Goal: Transaction & Acquisition: Purchase product/service

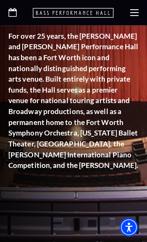
scroll to position [171, 0]
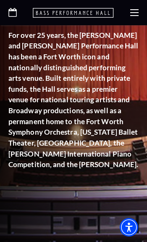
click at [134, 21] on div at bounding box center [73, 12] width 147 height 25
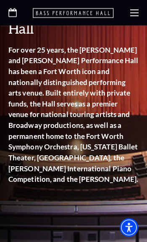
scroll to position [155, 0]
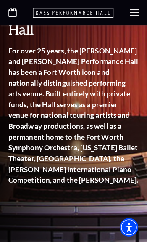
click at [131, 16] on use at bounding box center [135, 12] width 8 height 7
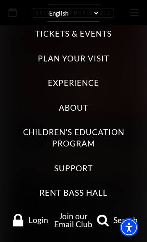
scroll to position [21, 0]
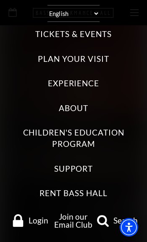
click at [37, 225] on link "Login" at bounding box center [29, 220] width 43 height 13
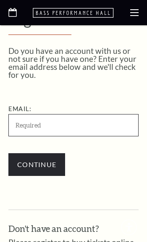
scroll to position [152, 0]
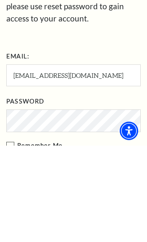
scroll to position [338, 0]
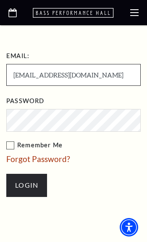
click at [27, 182] on input "Login" at bounding box center [26, 185] width 41 height 23
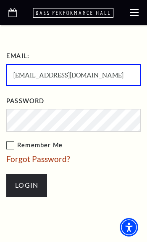
click at [21, 189] on input "Login" at bounding box center [26, 185] width 41 height 23
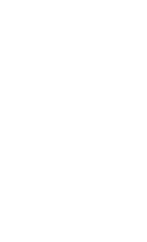
scroll to position [404, 0]
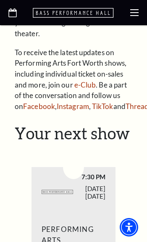
click at [135, 13] on use at bounding box center [135, 12] width 8 height 7
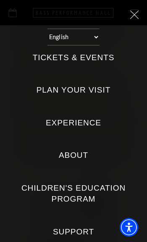
scroll to position [380, 0]
click at [53, 53] on label "Tickets & Events" at bounding box center [74, 57] width 82 height 11
click at [0, 0] on Events "Tickets & Events" at bounding box center [0, 0] width 0 height 0
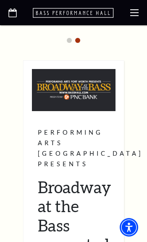
scroll to position [1067, 0]
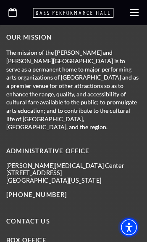
scroll to position [4555, 0]
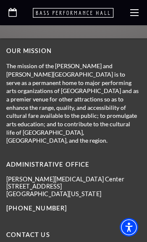
click at [137, 16] on use at bounding box center [135, 12] width 8 height 7
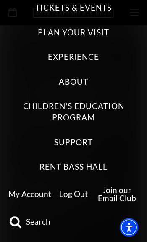
scroll to position [47, 0]
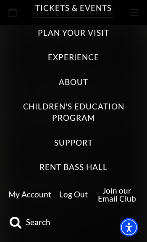
click at [24, 197] on link "My Account" at bounding box center [29, 195] width 43 height 10
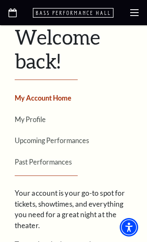
scroll to position [212, 0]
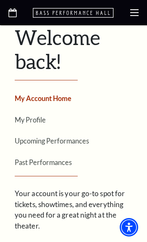
click at [35, 137] on link "Upcoming Performances" at bounding box center [52, 141] width 75 height 8
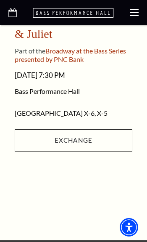
scroll to position [383, 0]
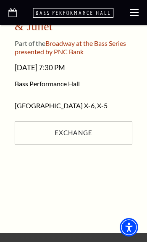
click at [42, 129] on link "Exchange" at bounding box center [74, 133] width 118 height 23
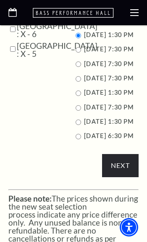
scroll to position [441, 0]
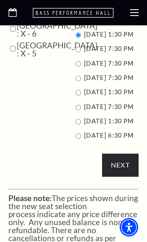
click at [78, 96] on input "11/15/2025 1:30 PM" at bounding box center [78, 92] width 5 height 5
radio input "true"
click at [123, 177] on input "Next" at bounding box center [120, 165] width 37 height 23
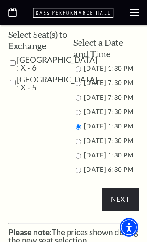
scroll to position [407, 0]
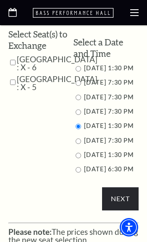
click at [12, 55] on input "Parterre Circle Center : X - 6" at bounding box center [12, 62] width 5 height 15
checkbox input "true"
click at [13, 82] on input "Parterre Circle Center : X - 5" at bounding box center [12, 82] width 5 height 15
checkbox input "true"
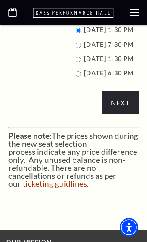
scroll to position [513, 0]
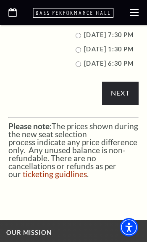
click at [123, 105] on input "Next" at bounding box center [120, 93] width 37 height 23
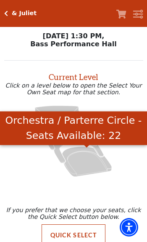
click at [89, 165] on icon "Orchestra / Parterre Circle - Seats Available: 22" at bounding box center [87, 162] width 50 height 30
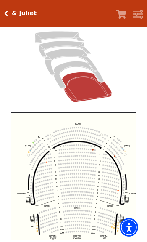
scroll to position [89, 0]
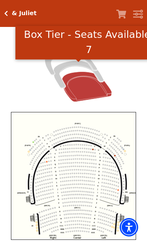
click at [72, 66] on icon "Box Tier - Seats Available: 7" at bounding box center [79, 74] width 50 height 27
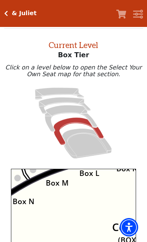
scroll to position [38, 0]
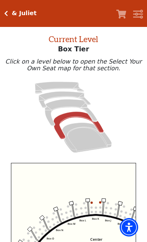
click at [93, 204] on circle at bounding box center [92, 203] width 2 height 2
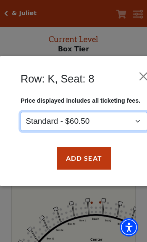
click at [49, 118] on select "Standard - $60.50" at bounding box center [84, 121] width 127 height 19
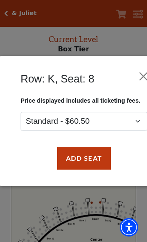
click at [145, 74] on button "Close" at bounding box center [144, 76] width 16 height 16
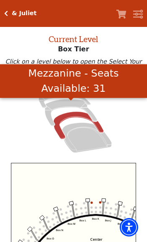
click at [60, 104] on icon "Mezzanine - Seats Available: 31" at bounding box center [71, 112] width 53 height 27
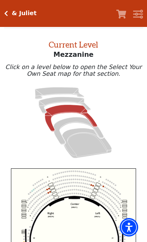
scroll to position [32, 0]
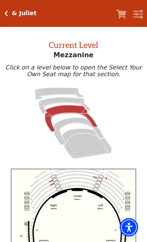
click at [49, 184] on circle at bounding box center [49, 183] width 2 height 2
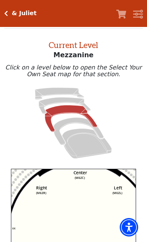
click at [45, 186] on icon "Center (MEZC) Right (MEZR) Left (MEZL) (MEXBOXR) (MEXBOXL) XX WW CC DD YY BB ZZ…" at bounding box center [74, 233] width 126 height 128
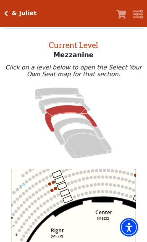
click at [50, 186] on circle at bounding box center [49, 184] width 3 height 3
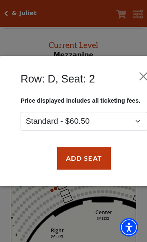
click at [144, 76] on button "Close" at bounding box center [144, 76] width 16 height 16
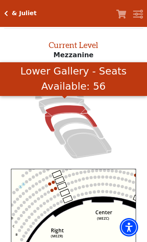
click at [55, 105] on icon "Lower Gallery - Seats Available: 56" at bounding box center [65, 105] width 52 height 16
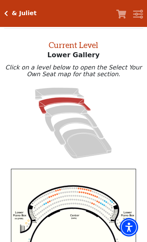
click at [89, 200] on circle at bounding box center [90, 199] width 2 height 2
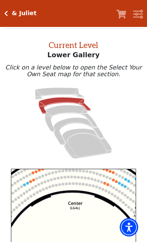
click at [72, 211] on text "(LGAL)" at bounding box center [75, 208] width 10 height 4
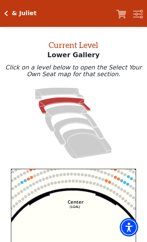
click at [108, 182] on icon "Right (GALBOXR) E D C B A E D C B A YY ZZ Left (GALBOXL) BB AA Center Lower Pia…" at bounding box center [74, 233] width 126 height 128
click at [103, 181] on circle at bounding box center [103, 179] width 3 height 3
click at [107, 180] on icon "Right (GALBOXR) E D C B A E D C B A YY ZZ Left (GALBOXL) BB AA Center Lower Pia…" at bounding box center [74, 233] width 126 height 128
click at [100, 180] on circle at bounding box center [100, 178] width 3 height 3
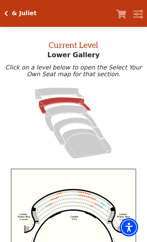
click at [67, 204] on circle at bounding box center [68, 203] width 2 height 2
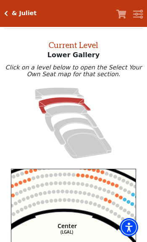
click at [107, 201] on circle at bounding box center [106, 200] width 4 height 4
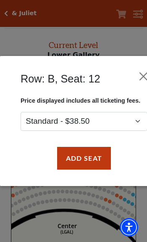
click at [144, 74] on button "Close" at bounding box center [144, 76] width 16 height 16
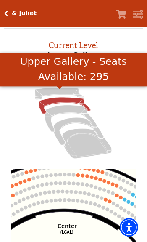
click at [48, 94] on icon "Upper Gallery - Seats Available: 295" at bounding box center [59, 94] width 49 height 12
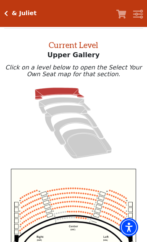
click at [70, 203] on circle at bounding box center [70, 202] width 2 height 2
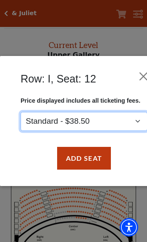
click at [41, 120] on select "Standard - $38.50" at bounding box center [84, 121] width 127 height 19
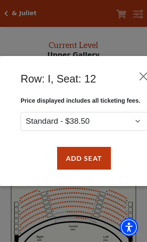
click at [143, 71] on button "Close" at bounding box center [144, 76] width 16 height 16
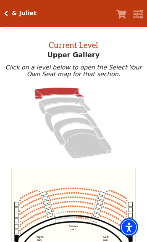
click at [10, 7] on div "& Juliet Your Tickets Filters" at bounding box center [73, 13] width 147 height 27
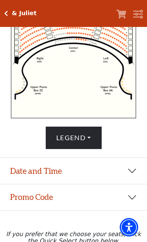
scroll to position [210, 0]
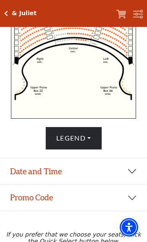
click at [24, 179] on button "Date and Time" at bounding box center [73, 171] width 147 height 26
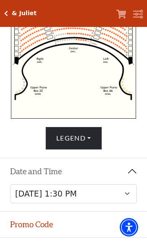
click at [24, 228] on button "Promo Code" at bounding box center [73, 225] width 147 height 26
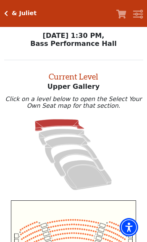
scroll to position [0, 0]
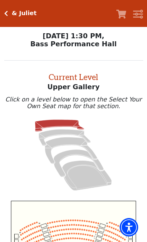
click at [13, 15] on h5 "& Juliet" at bounding box center [24, 13] width 25 height 7
click at [13, 9] on div "& Juliet Your Tickets Filters" at bounding box center [73, 13] width 147 height 27
click at [7, 12] on icon "Click here to go back to filters" at bounding box center [6, 14] width 4 height 6
click at [4, 15] on icon "Click here to go back to filters" at bounding box center [6, 14] width 4 height 6
click at [12, 27] on div "& Juliet Your Tickets Filters" at bounding box center [73, 13] width 147 height 27
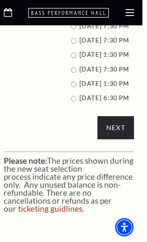
scroll to position [493, 0]
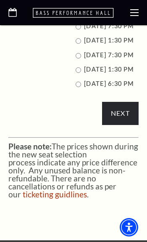
click at [77, 73] on input "11/16/2025 1:30 PM" at bounding box center [78, 69] width 5 height 5
radio input "true"
click at [118, 125] on input "Next" at bounding box center [120, 113] width 37 height 23
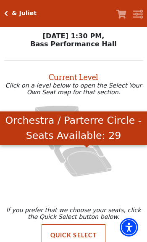
click at [77, 167] on icon "Orchestra / Parterre Circle - Seats Available: 29" at bounding box center [87, 162] width 50 height 30
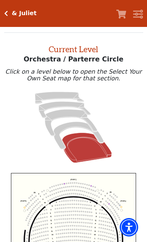
scroll to position [32, 0]
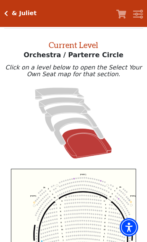
click at [11, 12] on div "& Juliet" at bounding box center [22, 13] width 29 height 7
click at [13, 17] on h5 "& Juliet" at bounding box center [24, 13] width 25 height 7
click at [12, 13] on h5 "& Juliet" at bounding box center [24, 13] width 25 height 7
click at [7, 14] on icon "Click here to go back to filters" at bounding box center [6, 14] width 4 height 6
click at [7, 11] on icon "Click here to go back to filters" at bounding box center [6, 14] width 4 height 6
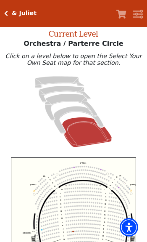
scroll to position [42, 0]
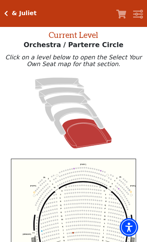
click at [7, 11] on icon "Click here to go back to filters" at bounding box center [6, 14] width 4 height 6
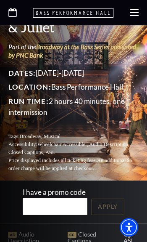
scroll to position [48, 0]
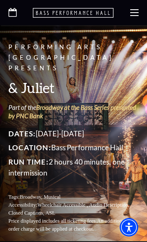
click at [133, 14] on icon at bounding box center [135, 12] width 8 height 8
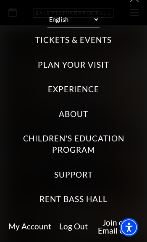
scroll to position [8, 0]
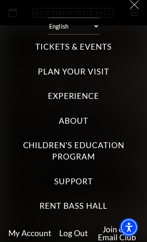
click at [50, 43] on label "Tickets & Events" at bounding box center [73, 46] width 76 height 11
click at [0, 0] on Events "Tickets & Events" at bounding box center [0, 0] width 0 height 0
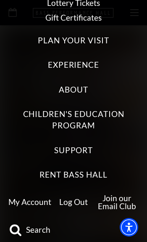
scroll to position [224, 0]
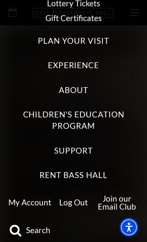
click at [23, 198] on link "My Account" at bounding box center [29, 203] width 43 height 10
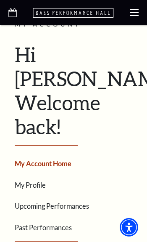
scroll to position [198, 0]
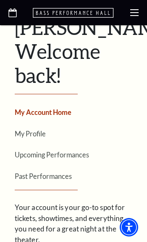
click at [29, 151] on link "Upcoming Performances" at bounding box center [52, 155] width 75 height 8
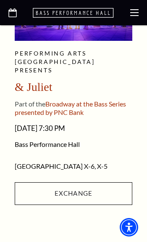
scroll to position [329, 0]
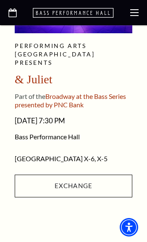
click at [33, 193] on link "Exchange" at bounding box center [74, 186] width 118 height 23
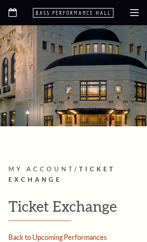
click at [62, 181] on span "Ticket Exchange" at bounding box center [61, 175] width 107 height 18
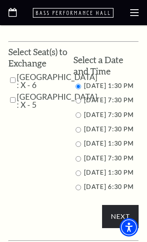
scroll to position [390, 0]
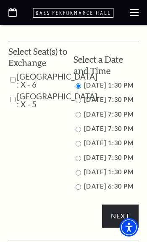
click at [77, 147] on input "11/15/2025 1:30 PM" at bounding box center [78, 143] width 5 height 5
radio input "true"
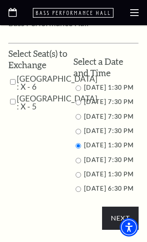
scroll to position [384, 0]
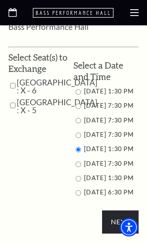
click at [10, 78] on input "Parterre Circle Center : X - 6" at bounding box center [12, 85] width 5 height 15
checkbox input "true"
click at [11, 112] on input "Parterre Circle Center : X - 5" at bounding box center [12, 105] width 5 height 15
checkbox input "true"
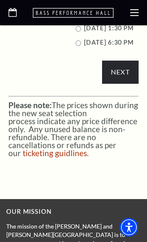
scroll to position [535, 0]
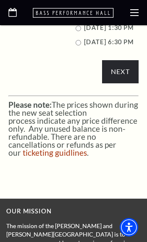
click at [119, 83] on input "Next" at bounding box center [120, 71] width 37 height 23
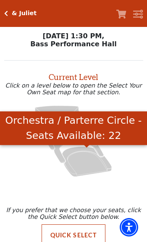
click at [80, 166] on icon "Orchestra / Parterre Circle - Seats Available: 22" at bounding box center [87, 162] width 50 height 30
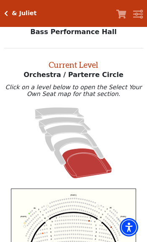
scroll to position [32, 0]
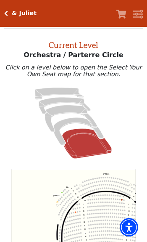
click at [53, 205] on icon "Left (ORPITL) Right (ORPITR) Center (ORPITC) ZZ AA YY BB ZA ZA (ORCL) (ORCR) (O…" at bounding box center [74, 233] width 126 height 128
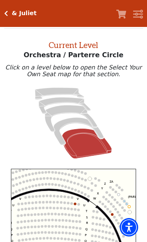
click at [75, 206] on circle at bounding box center [75, 204] width 3 height 3
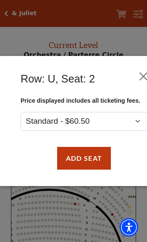
click at [143, 76] on button "Close" at bounding box center [144, 76] width 16 height 16
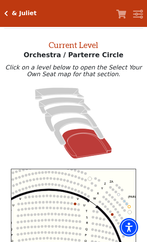
click at [111, 213] on circle at bounding box center [110, 212] width 3 height 3
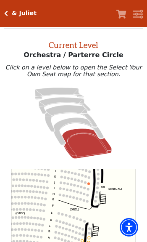
click at [90, 185] on circle at bounding box center [89, 184] width 3 height 3
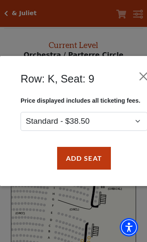
click at [145, 69] on button "Close" at bounding box center [144, 76] width 16 height 16
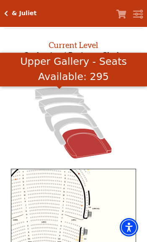
click at [45, 96] on icon "Upper Gallery - Seats Available: 295" at bounding box center [59, 94] width 49 height 12
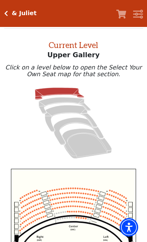
click at [77, 219] on circle at bounding box center [77, 218] width 2 height 2
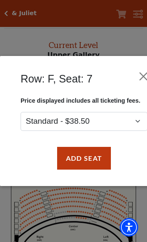
click at [142, 77] on button "Close" at bounding box center [144, 76] width 16 height 16
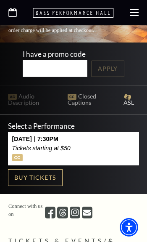
scroll to position [202, 0]
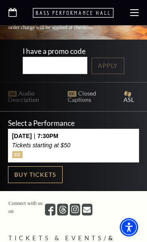
click at [24, 166] on link "Buy Tickets" at bounding box center [35, 174] width 55 height 17
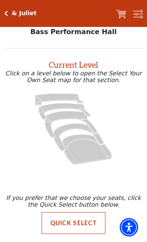
scroll to position [16, 0]
click at [16, 15] on h5 "& Juliet" at bounding box center [24, 13] width 25 height 7
click at [5, 12] on icon "Click here to go back to filters" at bounding box center [6, 14] width 4 height 6
click at [26, 13] on h5 "& Juliet" at bounding box center [24, 13] width 25 height 7
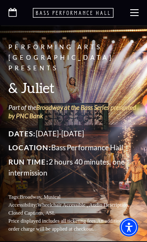
click at [131, 16] on use at bounding box center [135, 12] width 8 height 7
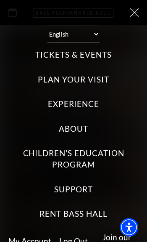
click at [46, 57] on label "Tickets & Events" at bounding box center [73, 54] width 76 height 11
click at [0, 0] on Events "Tickets & Events" at bounding box center [0, 0] width 0 height 0
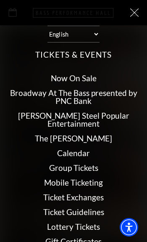
click at [58, 78] on link "Now On Sale" at bounding box center [74, 78] width 46 height 10
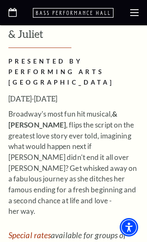
scroll to position [3525, 0]
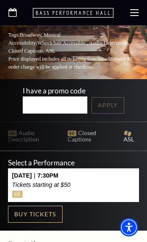
scroll to position [163, 0]
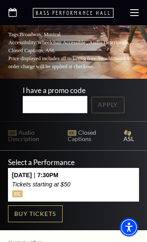
click at [19, 207] on link "Buy Tickets" at bounding box center [35, 214] width 55 height 17
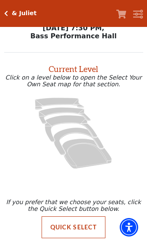
scroll to position [16, 0]
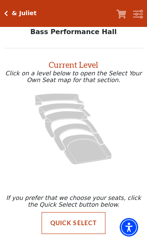
click at [57, 226] on button "Quick Select" at bounding box center [74, 223] width 64 height 22
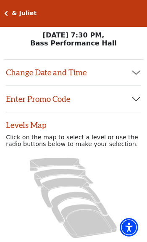
scroll to position [0, 0]
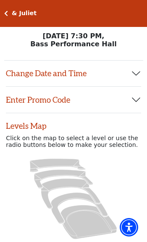
click at [24, 67] on button "Change Date and Time" at bounding box center [74, 74] width 136 height 26
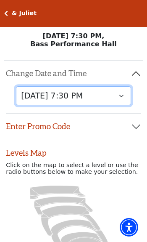
click at [40, 100] on select "Thursday, November 13 at 1:30 PM Wednesday, November 12 at 7:30 PM Thursday, No…" at bounding box center [73, 95] width 115 height 19
select select "6232"
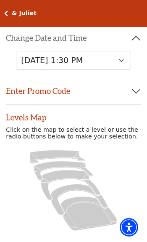
scroll to position [35, 0]
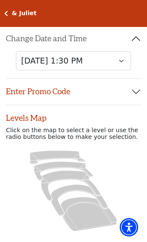
click at [85, 221] on icon at bounding box center [89, 214] width 56 height 34
radio input "true"
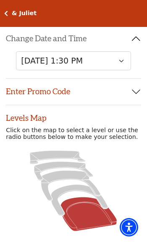
click at [82, 216] on icon at bounding box center [89, 214] width 56 height 34
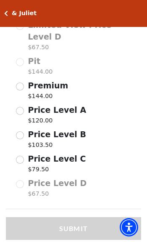
scroll to position [447, 0]
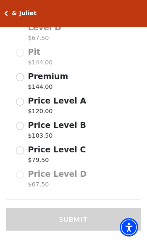
click at [19, 147] on input "Price Level C $79.50" at bounding box center [20, 151] width 8 height 8
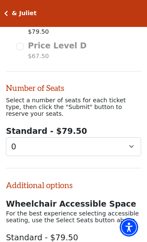
scroll to position [675, 0]
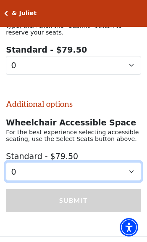
click at [20, 162] on select "0 1 2 3 4" at bounding box center [74, 171] width 136 height 19
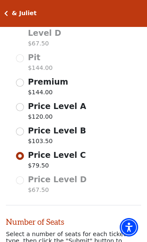
scroll to position [457, 0]
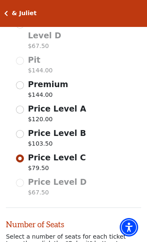
click at [18, 155] on input "Price Level C $79.50" at bounding box center [20, 159] width 8 height 8
click at [14, 131] on div "Limited View Price Level D $67.50 Pit $144.00 Premium $144.00 Price Level A $12…" at bounding box center [74, 109] width 136 height 182
click at [17, 130] on input "Price Level B $103.50" at bounding box center [20, 134] width 8 height 8
radio input "true"
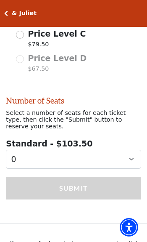
scroll to position [607, 0]
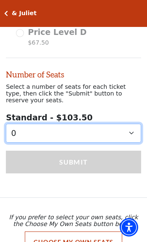
click at [19, 124] on select "0 1 2 3 4 5 6 7 8 9" at bounding box center [74, 133] width 136 height 19
select select "2"
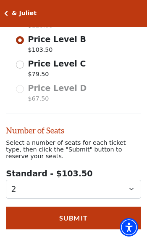
scroll to position [555, 0]
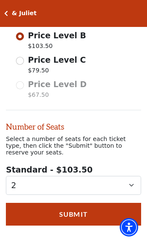
click at [43, 203] on button "Submit" at bounding box center [74, 214] width 136 height 23
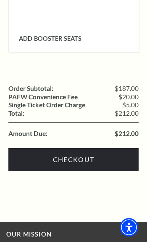
scroll to position [978, 0]
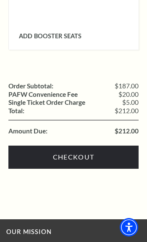
click at [21, 148] on link "Checkout" at bounding box center [73, 157] width 131 height 23
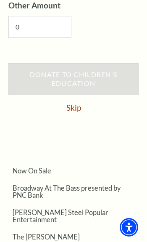
scroll to position [782, 0]
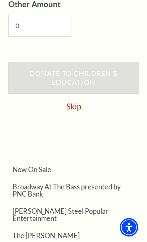
click at [71, 102] on link "Skip" at bounding box center [74, 106] width 15 height 8
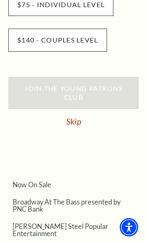
scroll to position [545, 0]
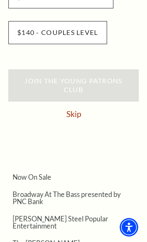
click at [73, 110] on link "Skip" at bounding box center [74, 114] width 15 height 8
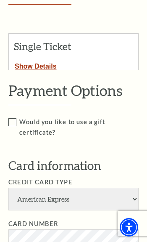
scroll to position [127, 0]
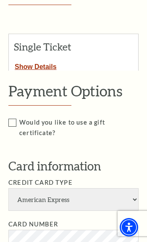
click at [32, 64] on button "Show Details" at bounding box center [36, 65] width 54 height 11
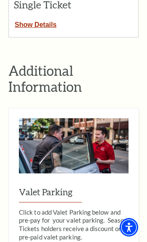
scroll to position [435, 0]
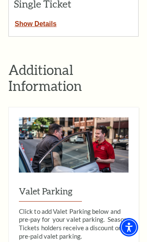
click at [29, 17] on button "Show Details" at bounding box center [36, 22] width 54 height 11
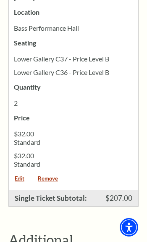
scroll to position [534, 0]
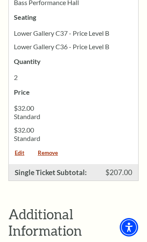
click at [44, 150] on link "Remove" at bounding box center [48, 155] width 32 height 11
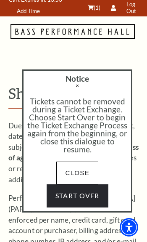
click at [63, 197] on link "Start Over" at bounding box center [78, 196] width 62 height 23
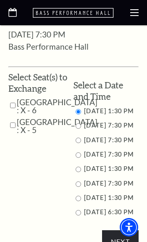
scroll to position [369, 0]
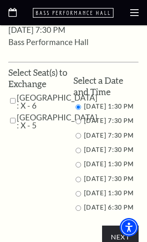
click at [76, 168] on input "11/15/2025 1:30 PM" at bounding box center [78, 164] width 5 height 5
radio input "true"
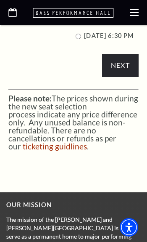
scroll to position [543, 0]
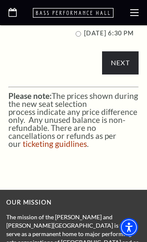
click at [117, 75] on input "Next" at bounding box center [120, 62] width 37 height 23
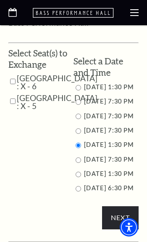
scroll to position [386, 0]
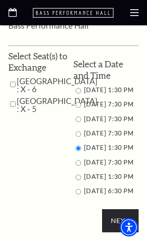
click at [11, 110] on input "Parterre Circle Center : X - 5" at bounding box center [12, 104] width 5 height 15
checkbox input "true"
click at [13, 77] on input "Parterre Circle Center : X - 6" at bounding box center [12, 84] width 5 height 15
checkbox input "true"
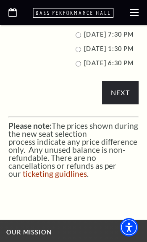
scroll to position [519, 0]
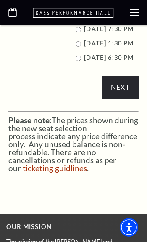
click at [116, 99] on input "Next" at bounding box center [120, 87] width 37 height 23
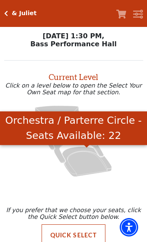
click at [78, 161] on icon "Orchestra / Parterre Circle - Seats Available: 22" at bounding box center [87, 162] width 50 height 30
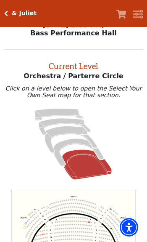
scroll to position [32, 0]
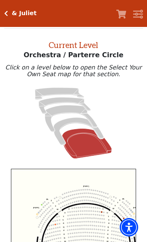
click at [13, 12] on h5 "& Juliet" at bounding box center [24, 13] width 25 height 7
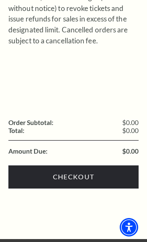
scroll to position [286, 0]
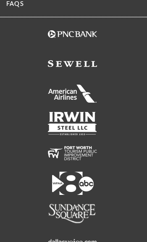
scroll to position [979, 0]
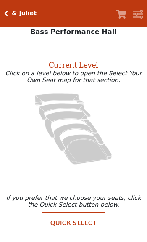
scroll to position [16, 0]
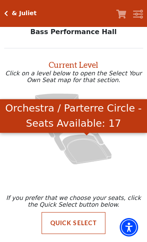
click at [83, 151] on icon "Orchestra / Parterre Circle - Seats Available: 17" at bounding box center [87, 149] width 50 height 30
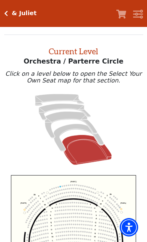
scroll to position [32, 0]
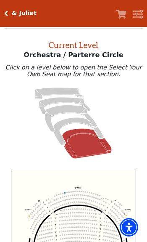
click at [15, 14] on h5 "& Juliet" at bounding box center [24, 13] width 25 height 7
click at [12, 15] on h5 "& Juliet" at bounding box center [24, 13] width 25 height 7
click at [13, 15] on h5 "& Juliet" at bounding box center [24, 13] width 25 height 7
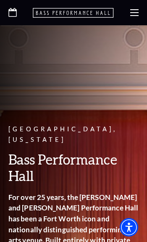
scroll to position [2, 0]
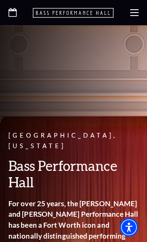
click at [132, 16] on use at bounding box center [135, 12] width 8 height 7
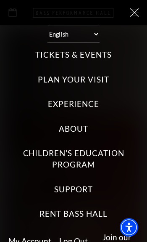
click at [46, 54] on label "Tickets & Events" at bounding box center [73, 54] width 76 height 11
click at [0, 0] on Events "Tickets & Events" at bounding box center [0, 0] width 0 height 0
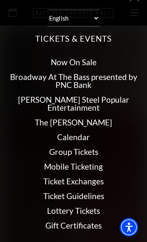
scroll to position [6, 0]
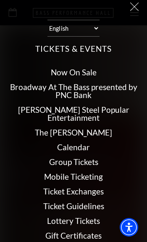
click at [52, 44] on label "Tickets & Events" at bounding box center [73, 48] width 76 height 11
click at [0, 0] on Events "Tickets & Events" at bounding box center [0, 0] width 0 height 0
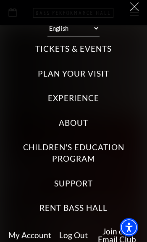
click at [46, 50] on label "Tickets & Events" at bounding box center [73, 48] width 76 height 11
click at [0, 0] on Events "Tickets & Events" at bounding box center [0, 0] width 0 height 0
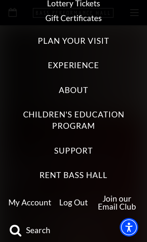
scroll to position [224, 0]
click at [29, 198] on link "My Account" at bounding box center [29, 203] width 43 height 10
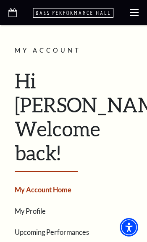
scroll to position [121, 0]
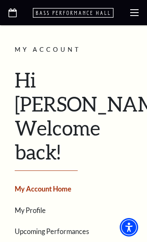
click at [24, 228] on link "Upcoming Performances" at bounding box center [52, 232] width 75 height 8
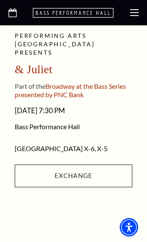
scroll to position [341, 0]
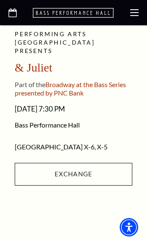
click at [28, 181] on link "Exchange" at bounding box center [74, 174] width 118 height 23
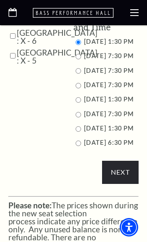
scroll to position [453, 0]
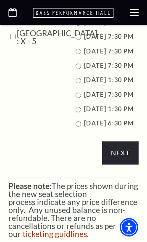
click at [113, 165] on input "Next" at bounding box center [120, 153] width 37 height 23
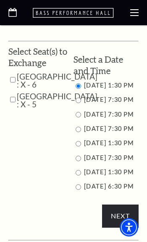
scroll to position [380, 0]
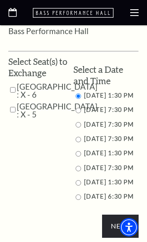
click at [13, 113] on input "Parterre Circle Center : X - 5" at bounding box center [12, 109] width 5 height 15
checkbox input "true"
click at [13, 83] on input "Parterre Circle Center : X - 6" at bounding box center [12, 90] width 5 height 15
checkbox input "true"
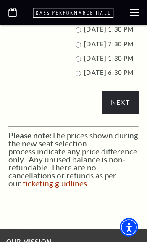
scroll to position [504, 0]
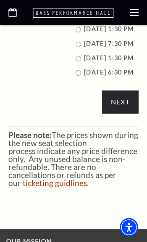
click at [120, 114] on input "Next" at bounding box center [120, 102] width 37 height 23
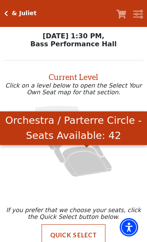
click at [82, 170] on icon "Orchestra / Parterre Circle - Seats Available: 42" at bounding box center [87, 162] width 50 height 30
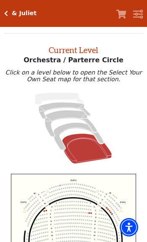
scroll to position [32, 0]
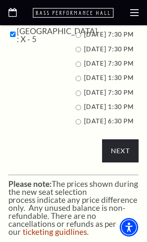
scroll to position [447, 0]
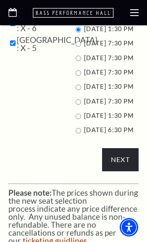
click at [77, 90] on input "11/15/2025 1:30 PM" at bounding box center [78, 87] width 5 height 5
radio input "true"
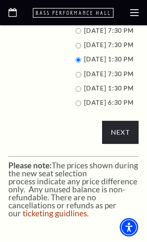
scroll to position [474, 0]
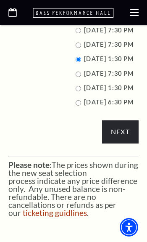
click at [118, 144] on input "Next" at bounding box center [120, 131] width 37 height 23
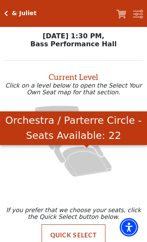
click at [79, 166] on icon "Orchestra / Parterre Circle - Seats Available: 22" at bounding box center [87, 162] width 50 height 30
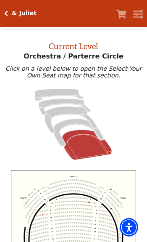
scroll to position [32, 0]
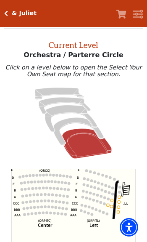
click at [109, 207] on circle at bounding box center [108, 205] width 3 height 3
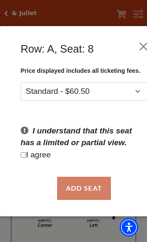
click at [32, 224] on div "Row: A, Seat: 8 Price displayed includes all ticketing fees. Standard - $60.50 …" at bounding box center [84, 121] width 169 height 242
click at [144, 45] on button "Close" at bounding box center [144, 46] width 16 height 16
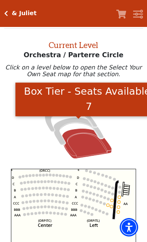
click at [60, 130] on icon "Box Tier - Seats Available: 7" at bounding box center [79, 131] width 50 height 27
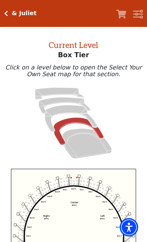
click at [48, 238] on icon "Left (BOX) Right (BOX) Center (BOX) Box ZZ Box U Box T Box S Box R Box Q Box P …" at bounding box center [74, 233] width 126 height 128
click at [72, 178] on icon "Left (BOX) Right (BOX) Center (BOX) Box ZZ Box U Box T Box S Box R Box Q Box P …" at bounding box center [74, 233] width 126 height 128
click at [72, 179] on circle at bounding box center [71, 177] width 1 height 1
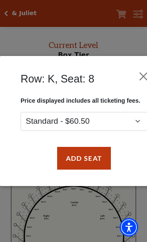
click at [59, 203] on div "Row: K, Seat: 8 Price displayed includes all ticketing fees. Standard - $60.50 …" at bounding box center [84, 121] width 169 height 242
click at [145, 72] on button "Close" at bounding box center [144, 76] width 16 height 16
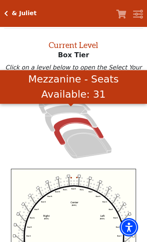
click at [62, 115] on icon "Mezzanine - Seats Available: 31" at bounding box center [71, 118] width 53 height 27
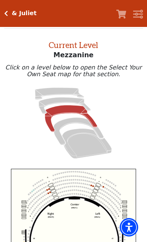
click at [90, 186] on circle at bounding box center [90, 186] width 2 height 2
click at [90, 183] on circle at bounding box center [90, 182] width 2 height 2
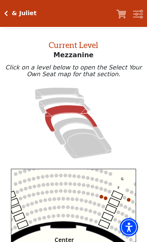
click at [103, 198] on circle at bounding box center [101, 196] width 3 height 3
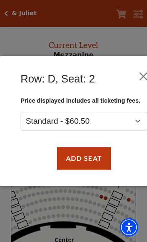
click at [144, 77] on button "Close" at bounding box center [144, 76] width 16 height 16
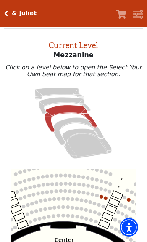
click at [56, 103] on icon "Lower Gallery - Seats Available: 56" at bounding box center [65, 105] width 52 height 16
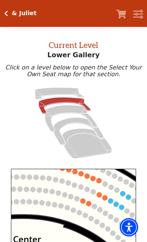
click at [112, 201] on circle at bounding box center [110, 201] width 5 height 5
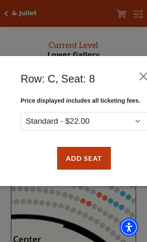
click at [95, 217] on div "Row: C, Seat: 8 Price displayed includes all ticketing fees. Standard - $22.00 …" at bounding box center [84, 121] width 169 height 242
click at [143, 74] on button "Close" at bounding box center [144, 76] width 16 height 16
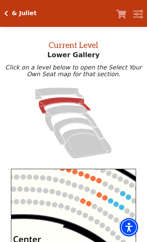
click at [101, 198] on circle at bounding box center [99, 195] width 5 height 5
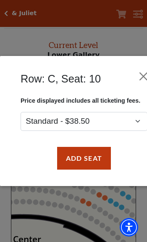
click at [141, 78] on button "Close" at bounding box center [144, 76] width 16 height 16
